Goal: Information Seeking & Learning: Learn about a topic

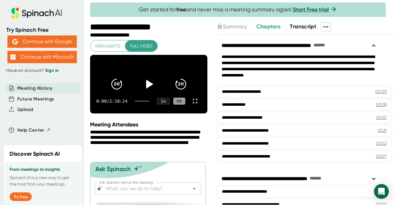
click at [146, 86] on icon at bounding box center [149, 84] width 7 height 9
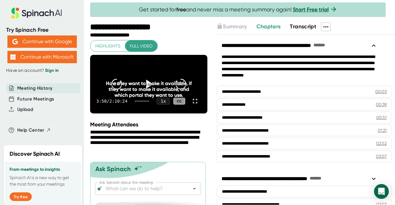
click at [177, 88] on div "How they want to make it available, if they want to make it available, and whic…" at bounding box center [149, 90] width 94 height 18
click at [147, 86] on div "How they want to make it available, if they want to make it available, and whic…" at bounding box center [149, 90] width 94 height 18
click at [140, 46] on span "Full video" at bounding box center [141, 46] width 23 height 8
click at [130, 45] on span "Full video" at bounding box center [141, 46] width 23 height 8
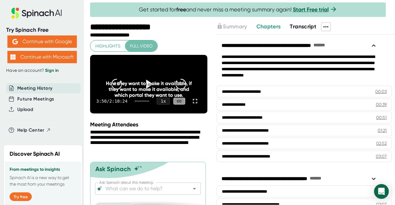
click at [130, 45] on span "Full video" at bounding box center [141, 46] width 23 height 8
click at [191, 105] on icon at bounding box center [194, 101] width 7 height 7
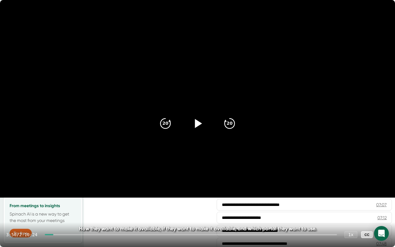
click at [191, 122] on icon at bounding box center [197, 123] width 15 height 15
